Goal: Subscribe to service/newsletter

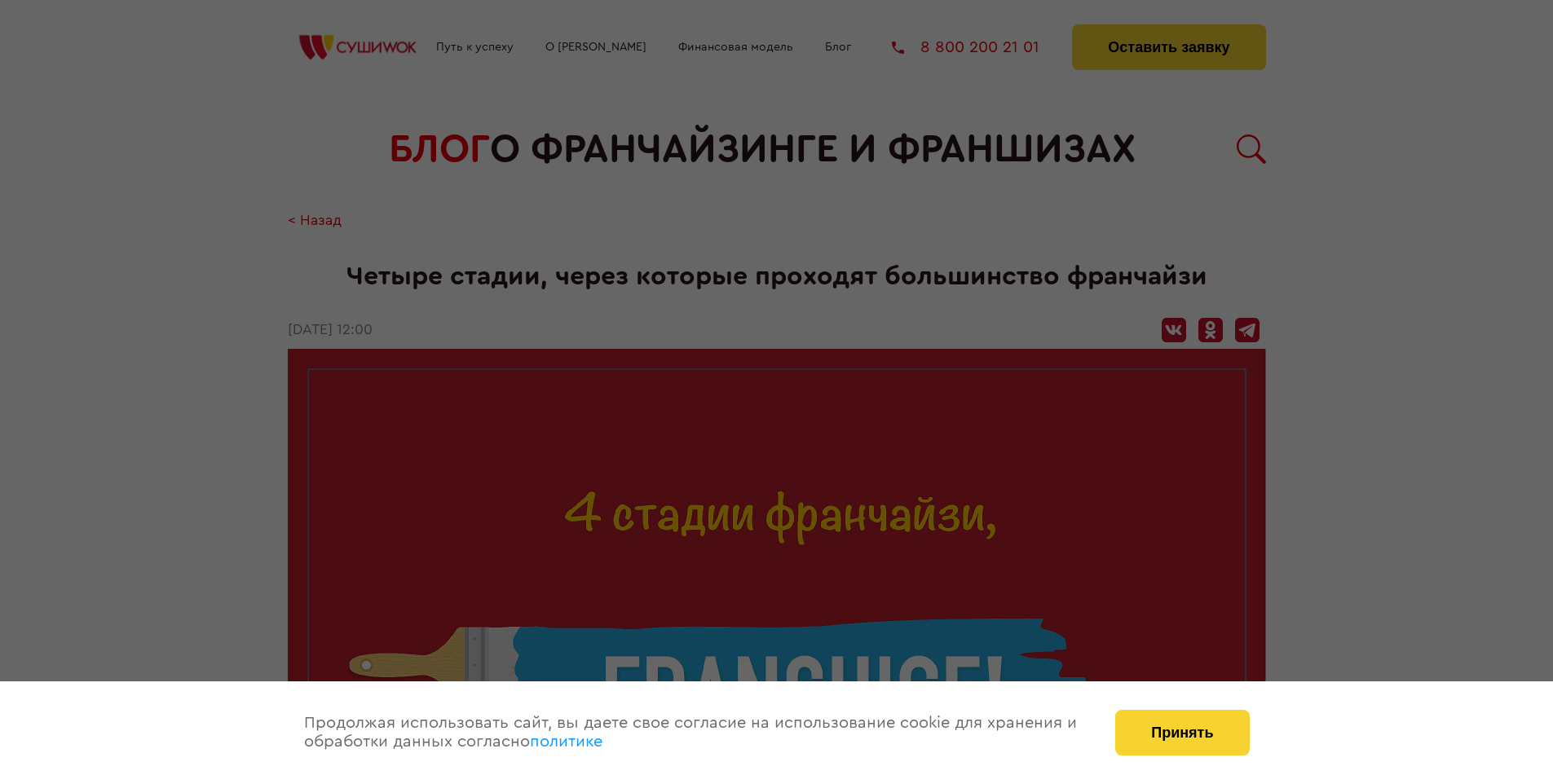
scroll to position [1825, 0]
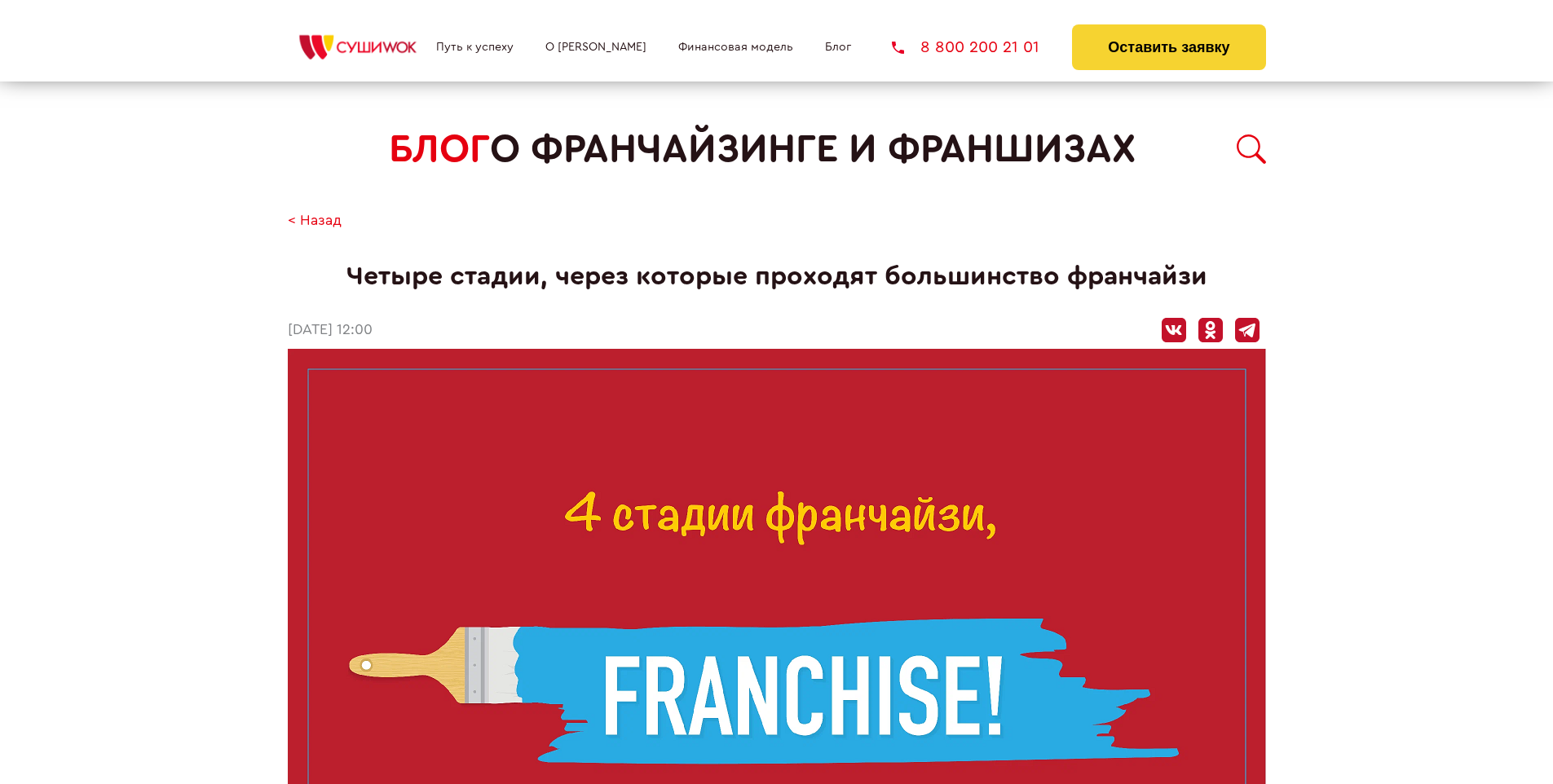
scroll to position [1825, 0]
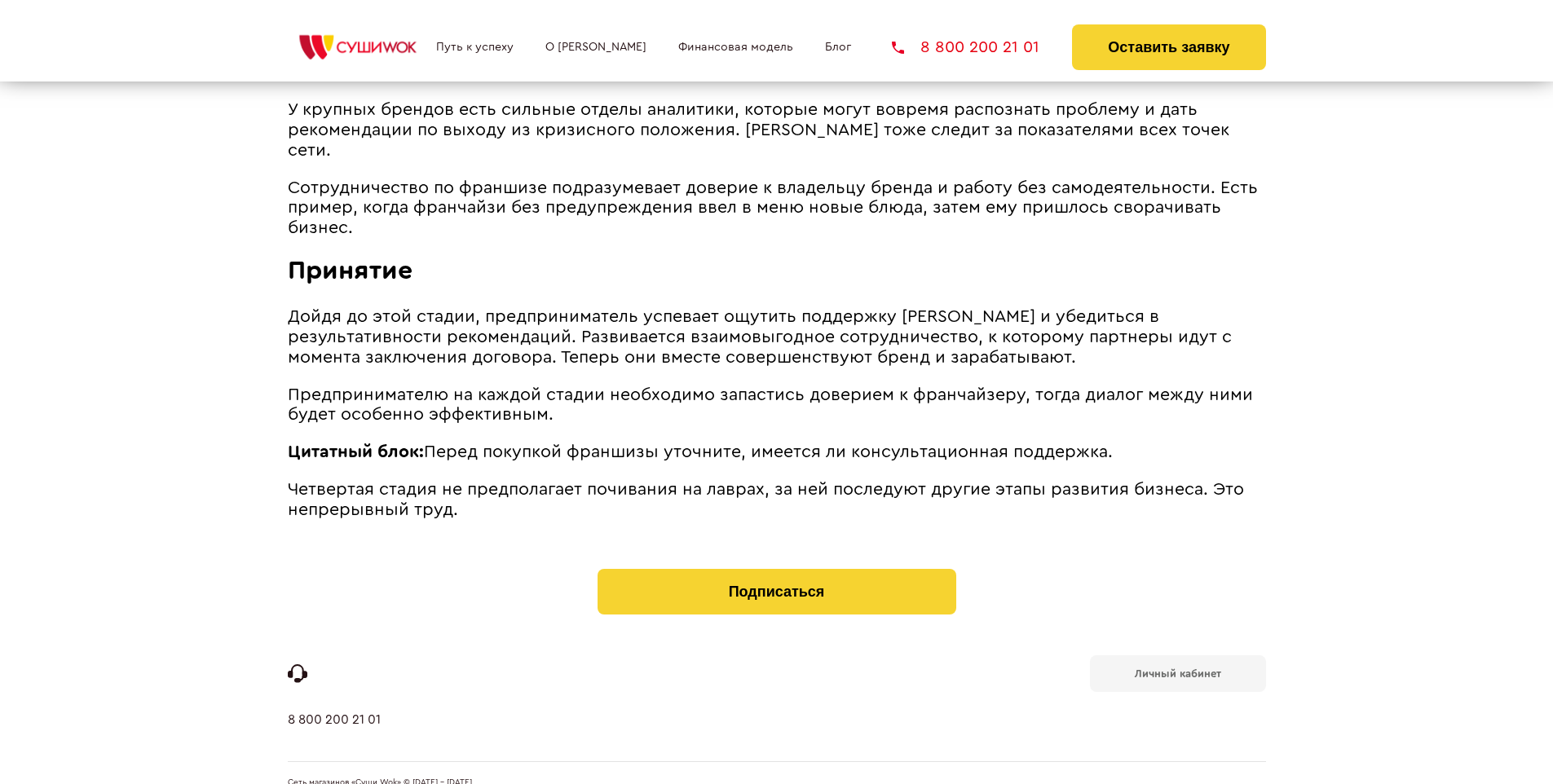
click at [1177, 668] on b "Личный кабинет" at bounding box center [1178, 673] width 86 height 10
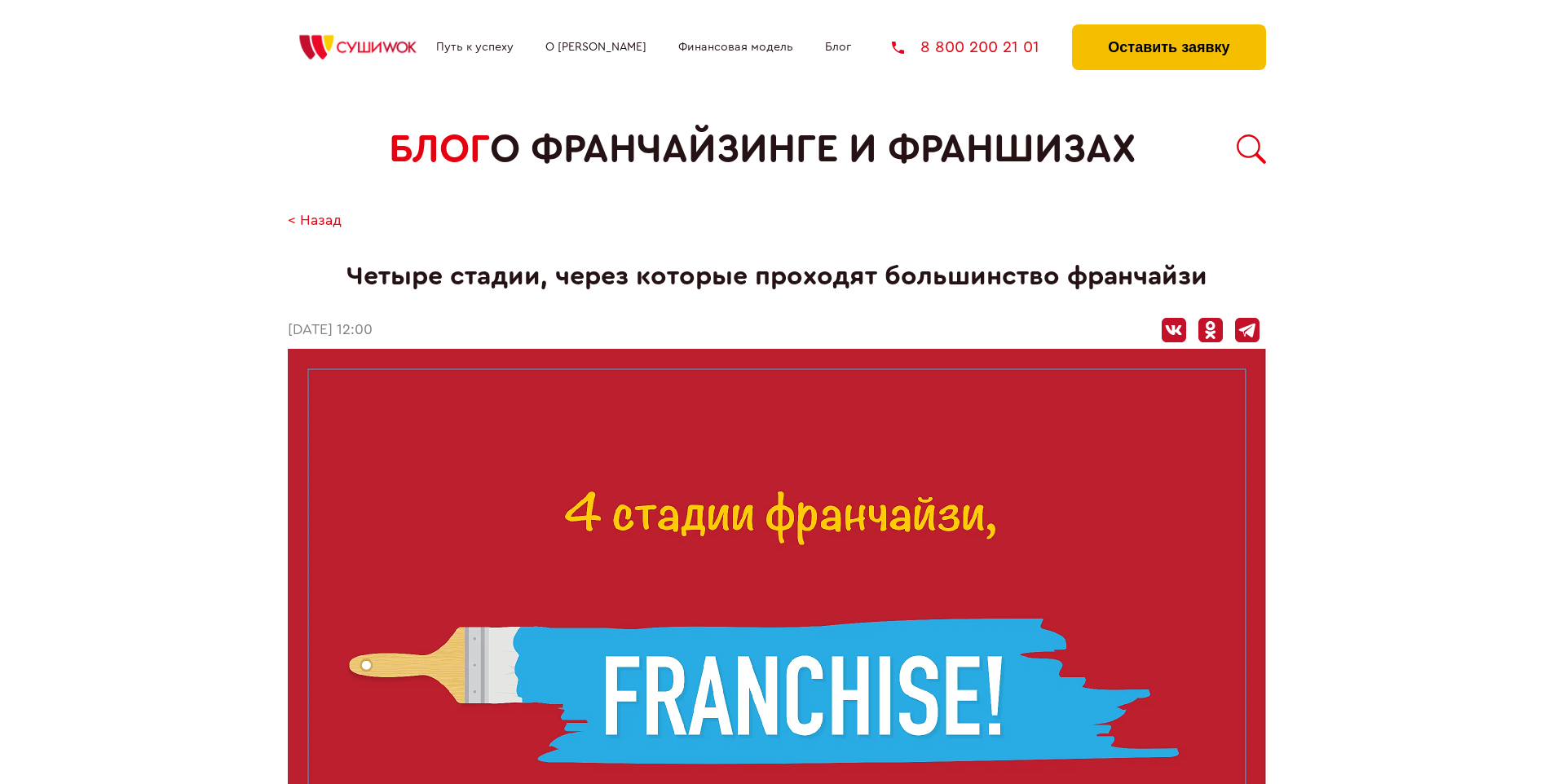
click at [1168, 29] on button "Оставить заявку" at bounding box center [1168, 48] width 193 height 46
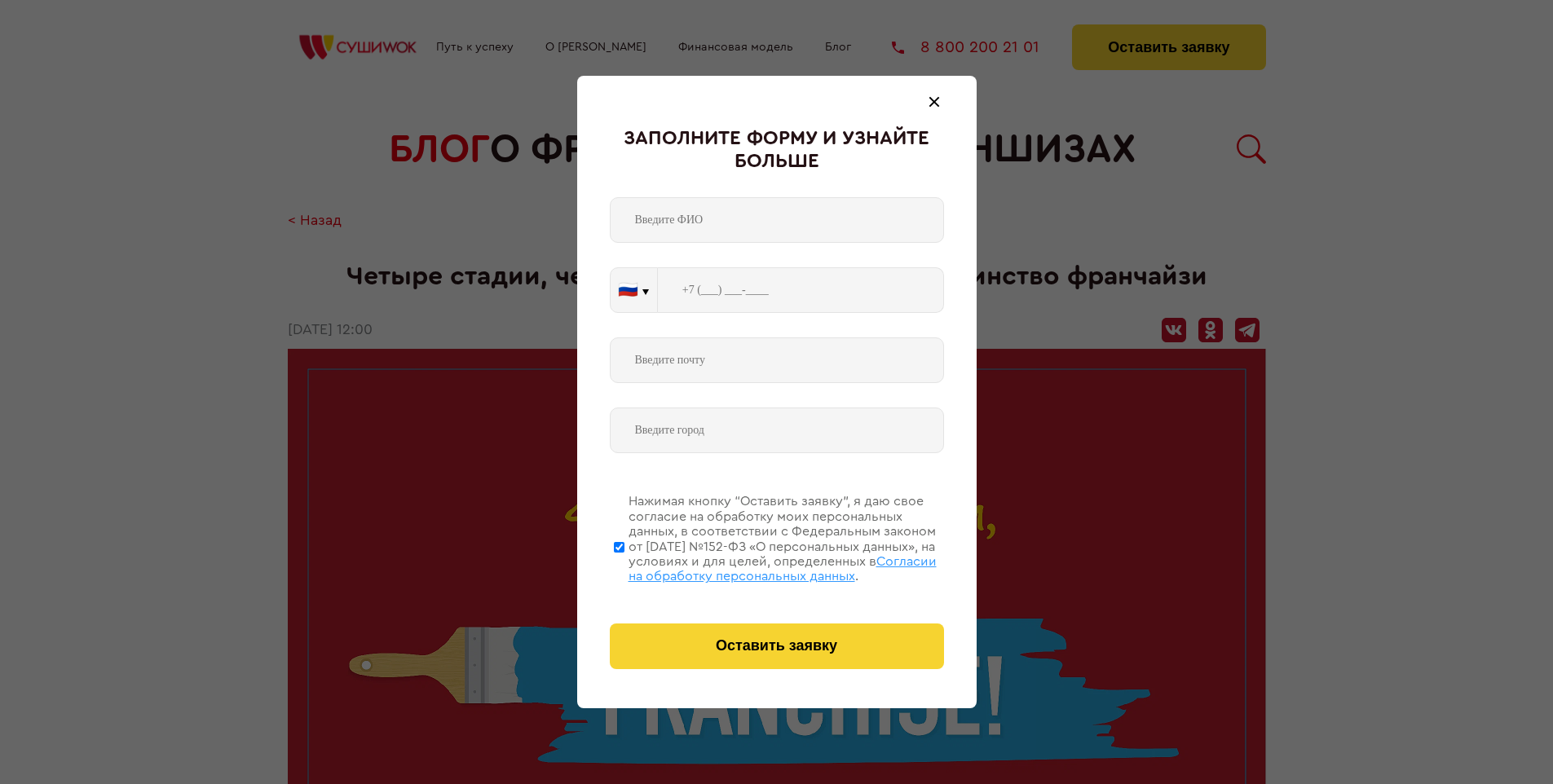
click at [755, 566] on span "Согласии на обработку персональных данных" at bounding box center [782, 569] width 308 height 28
click at [624, 566] on input "Нажимая кнопку “Оставить заявку”, я даю свое согласие на обработку моих персона…" at bounding box center [619, 547] width 10 height 130
checkbox input "false"
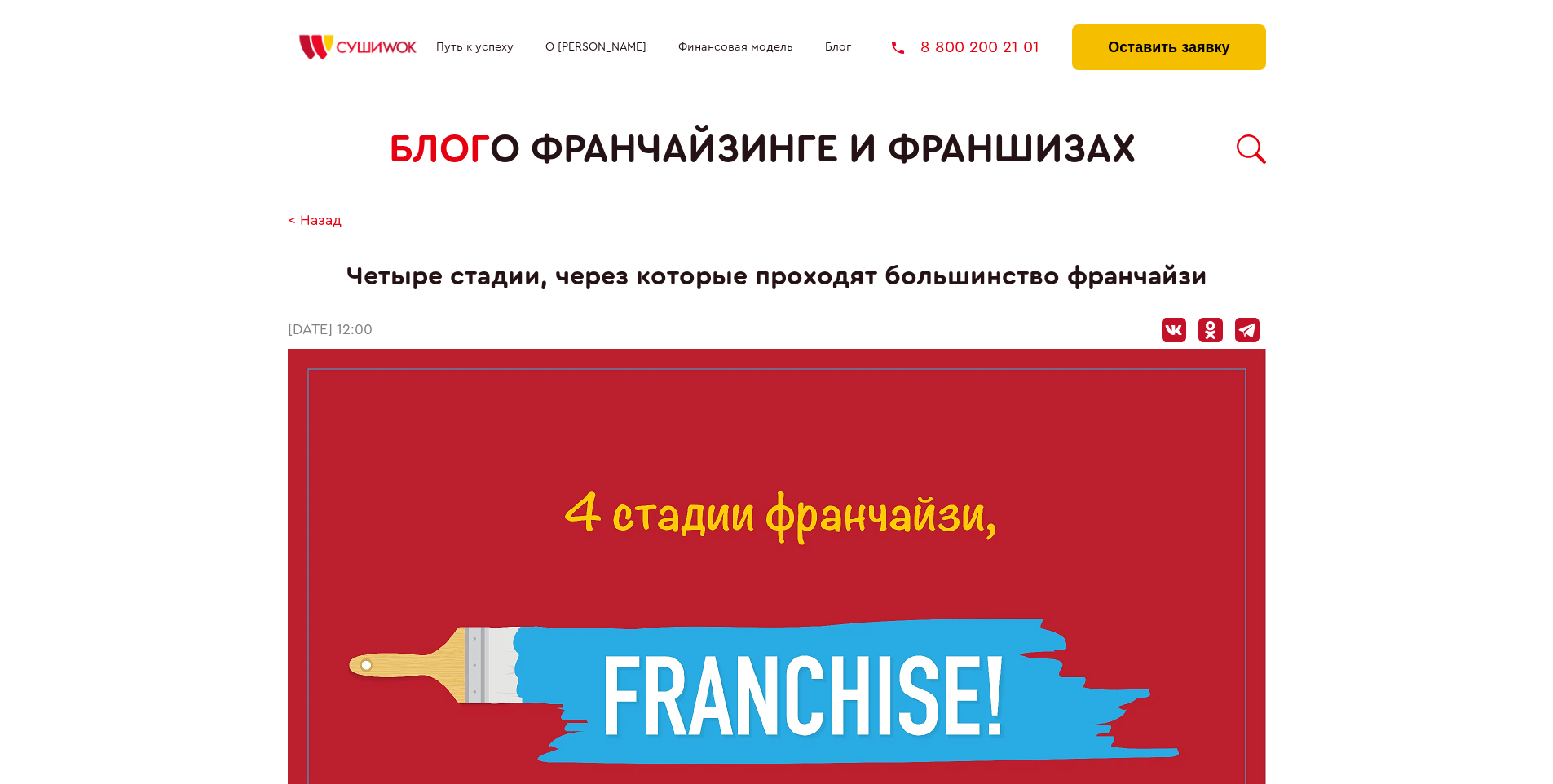
click at [1168, 29] on button "Оставить заявку" at bounding box center [1168, 48] width 193 height 46
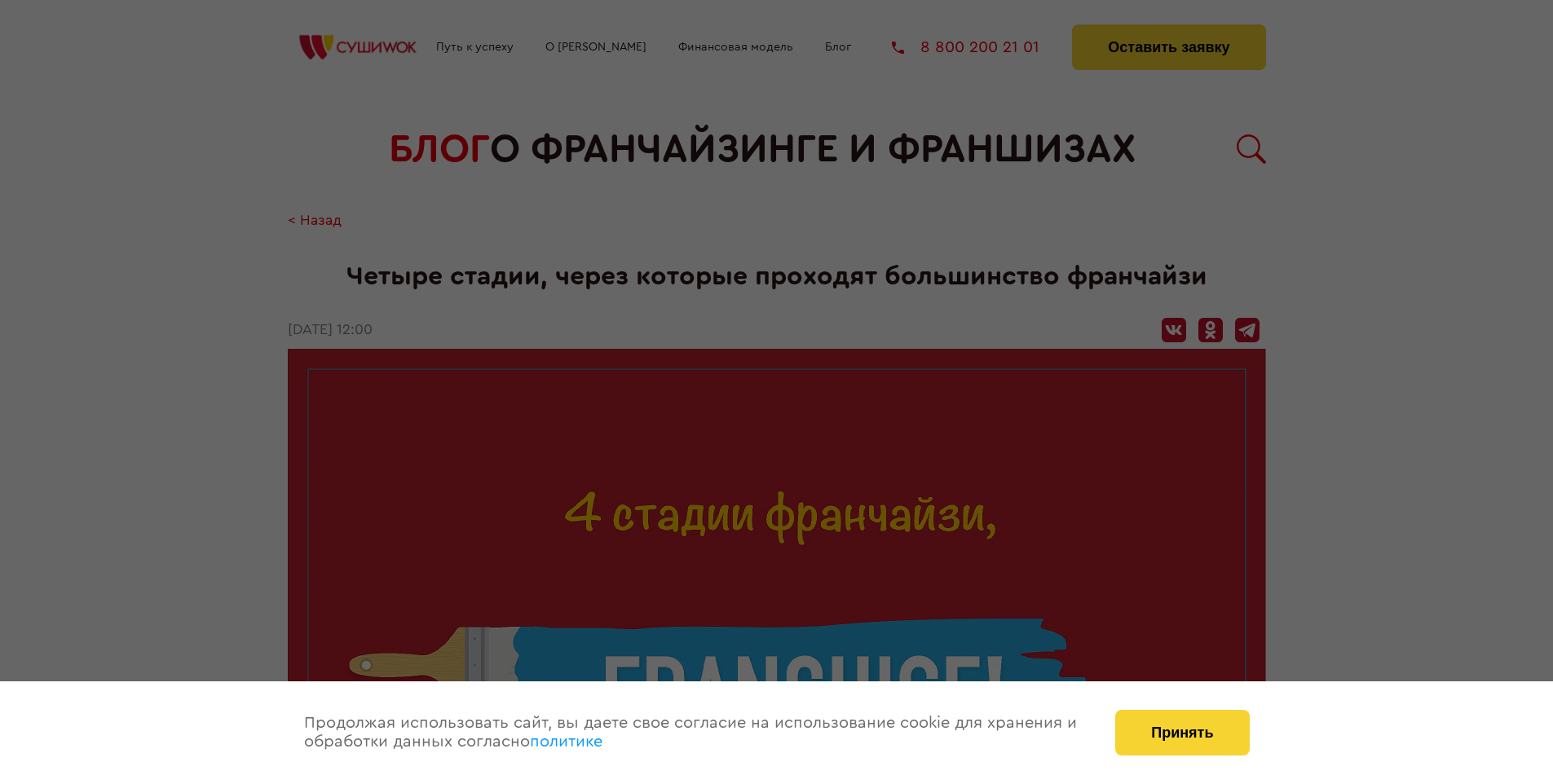
scroll to position [1825, 0]
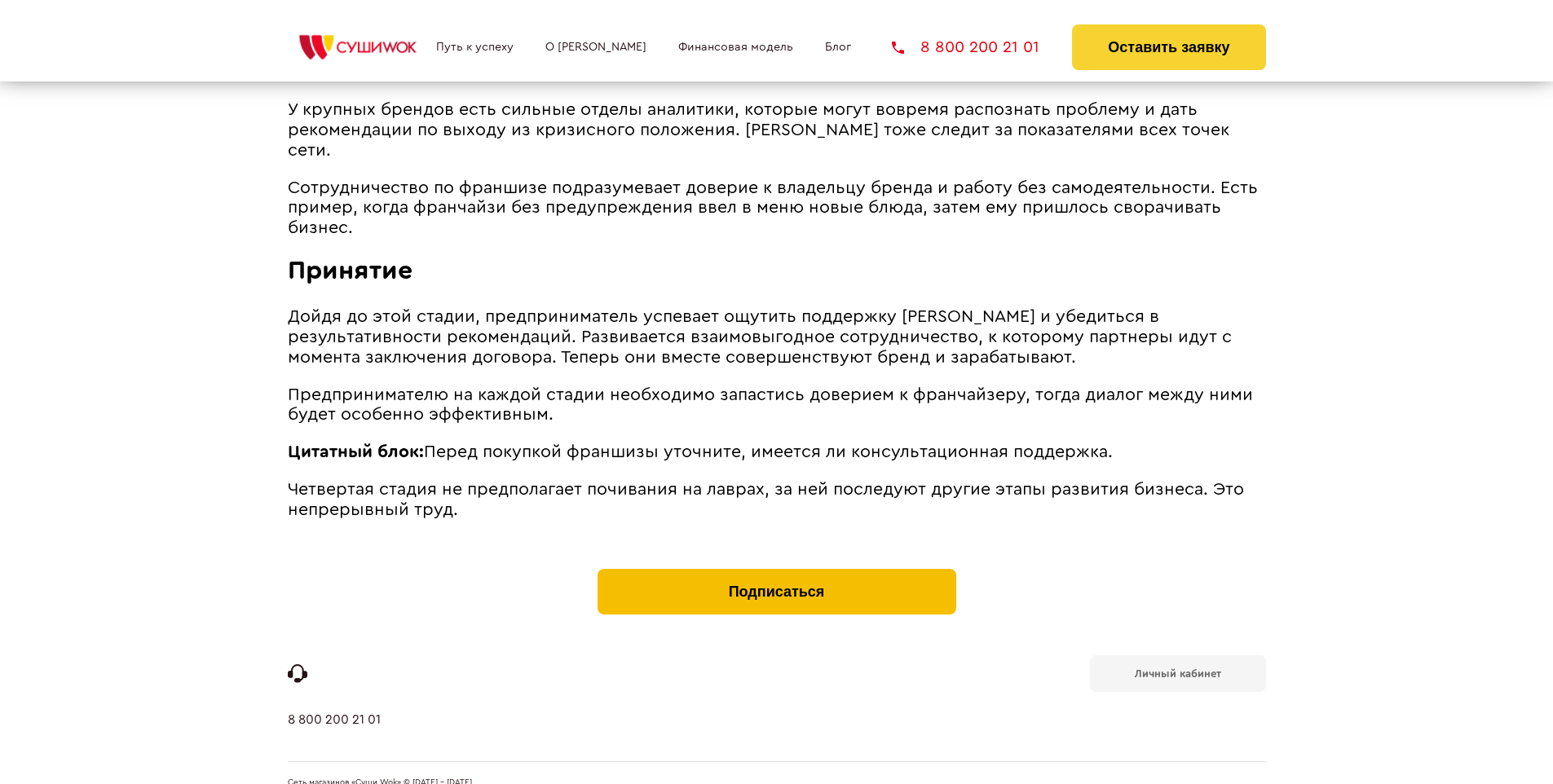
click at [776, 569] on button "Подписаться" at bounding box center [776, 592] width 358 height 46
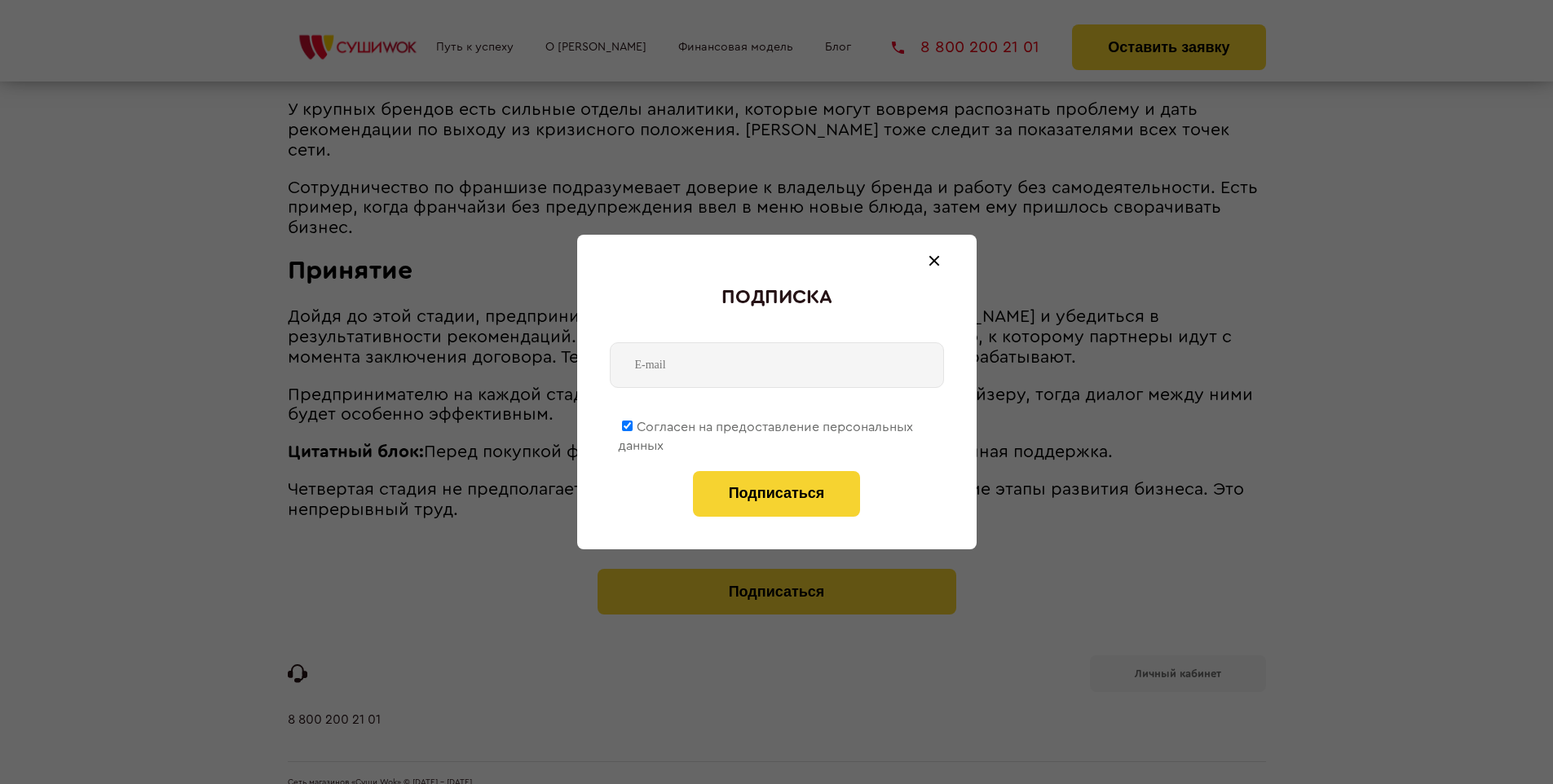
click at [766, 424] on span "Согласен на предоставление персональных данных" at bounding box center [765, 436] width 295 height 31
click at [633, 424] on input "Согласен на предоставление персональных данных" at bounding box center [627, 426] width 10 height 10
checkbox input "false"
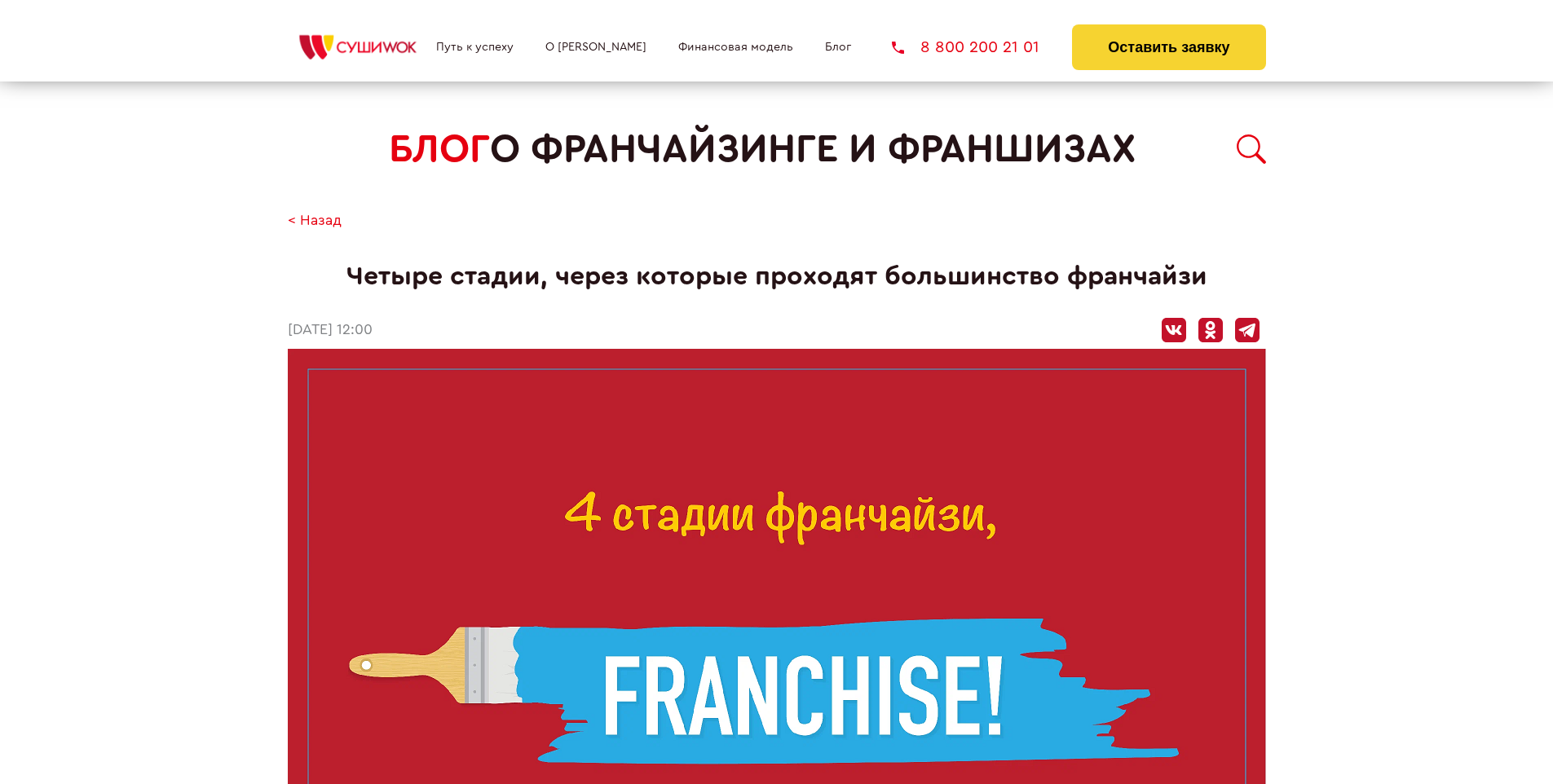
scroll to position [1825, 0]
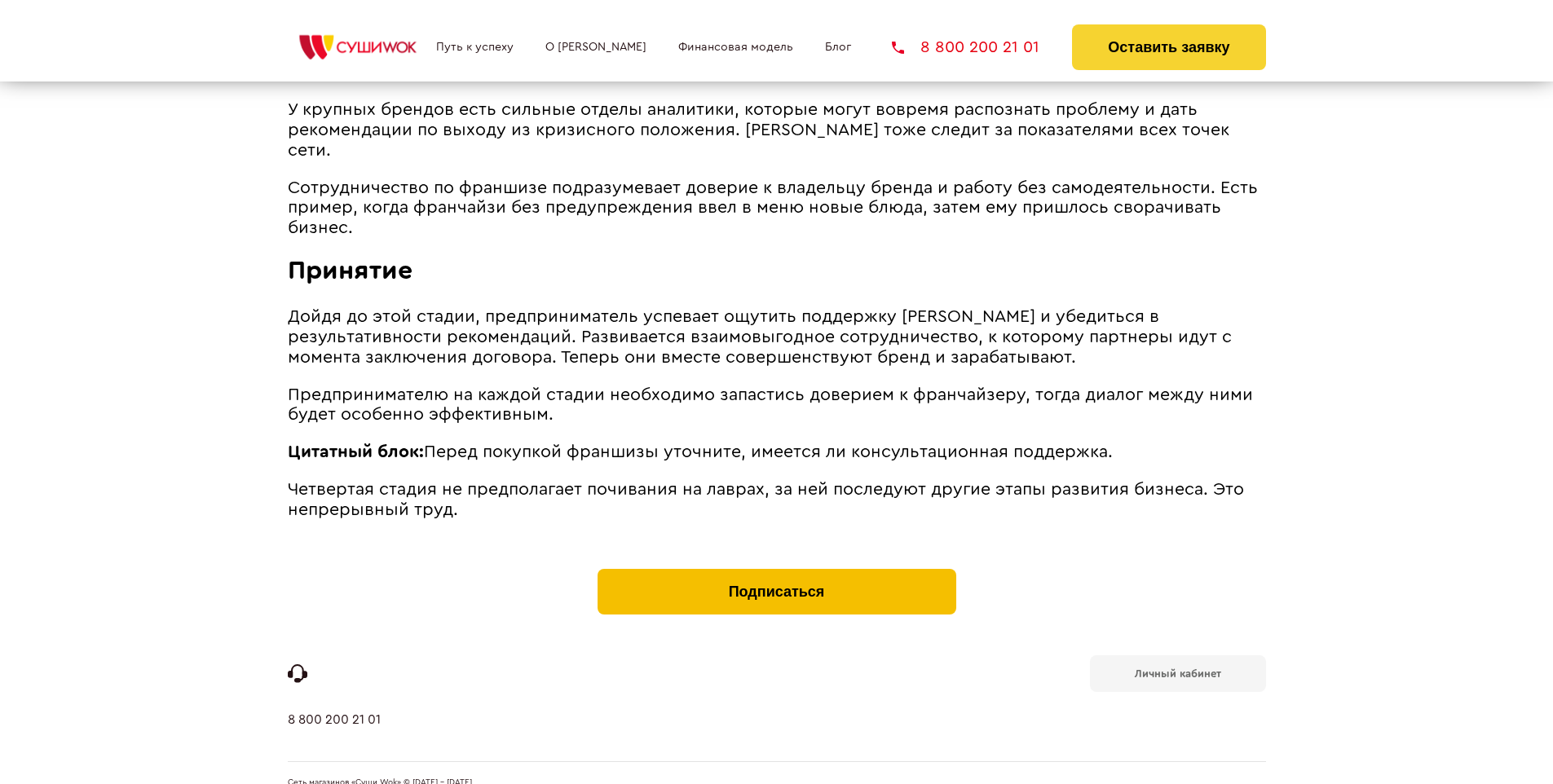
click at [776, 569] on button "Подписаться" at bounding box center [776, 592] width 358 height 46
